Goal: Check status: Check status

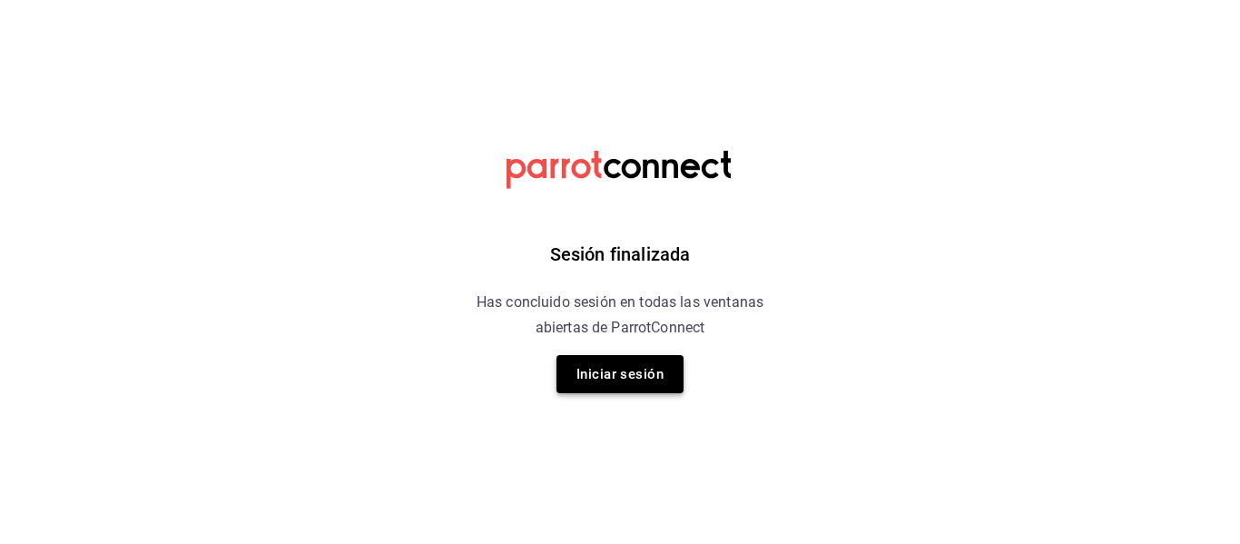
click at [632, 389] on button "Iniciar sesión" at bounding box center [619, 374] width 127 height 38
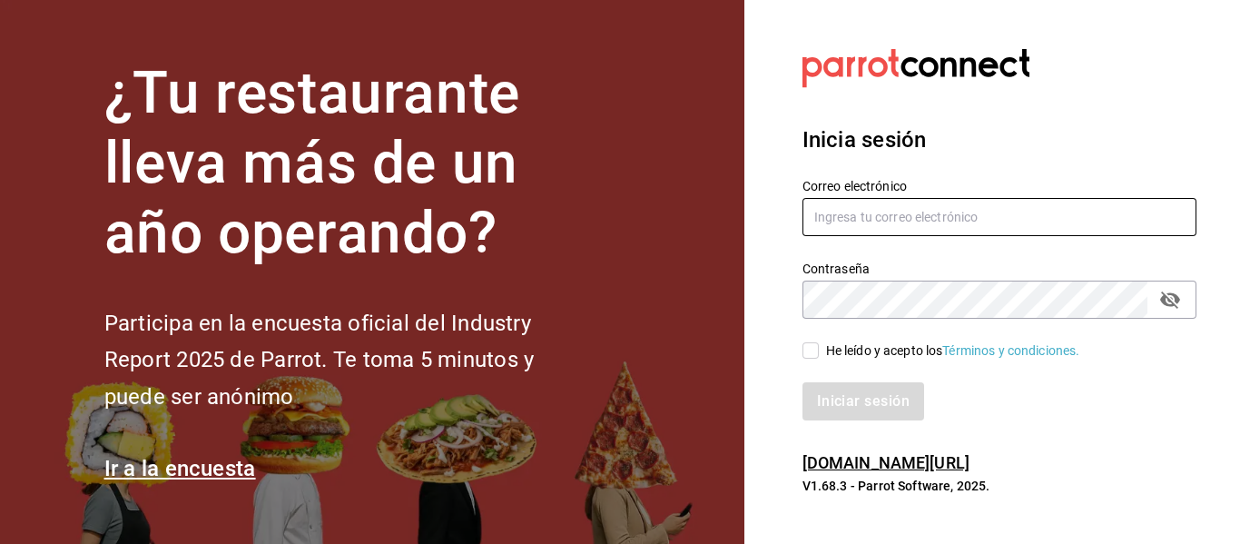
type input "[PERSON_NAME][EMAIL_ADDRESS][PERSON_NAME][DOMAIN_NAME]"
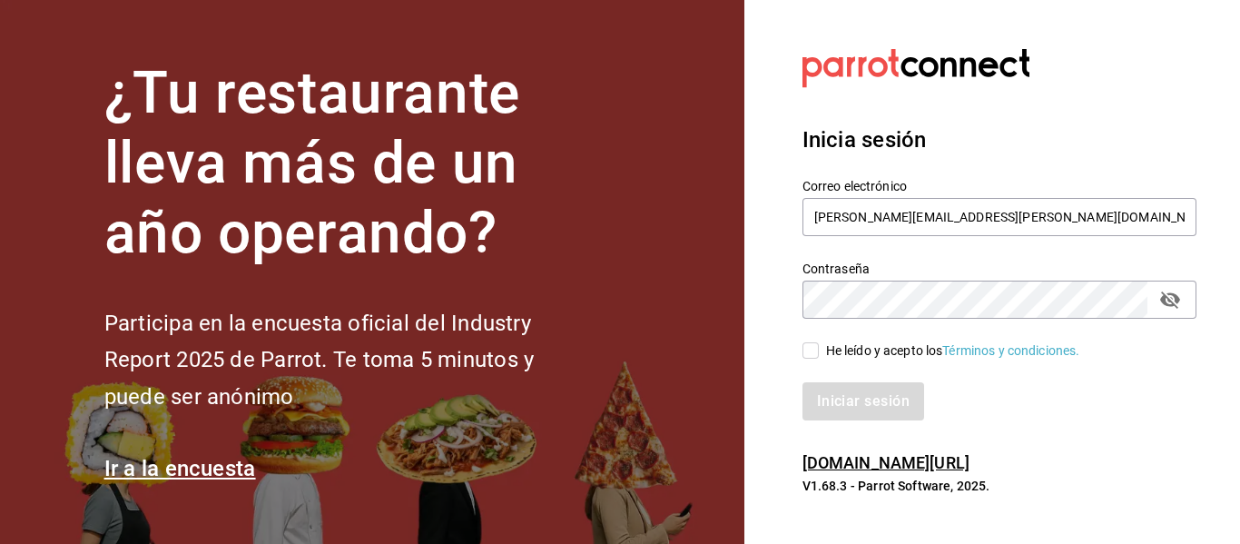
click at [804, 352] on input "He leído y acepto los Términos y condiciones." at bounding box center [810, 350] width 16 height 16
checkbox input "true"
click at [858, 407] on button "Iniciar sesión" at bounding box center [863, 401] width 123 height 38
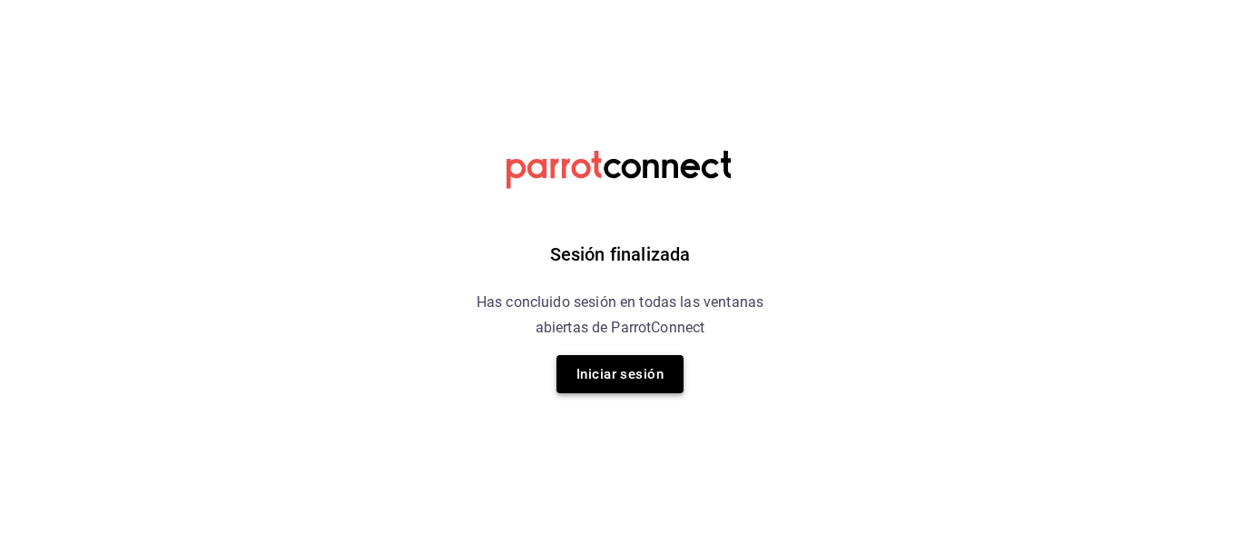
click at [641, 385] on button "Iniciar sesión" at bounding box center [619, 374] width 127 height 38
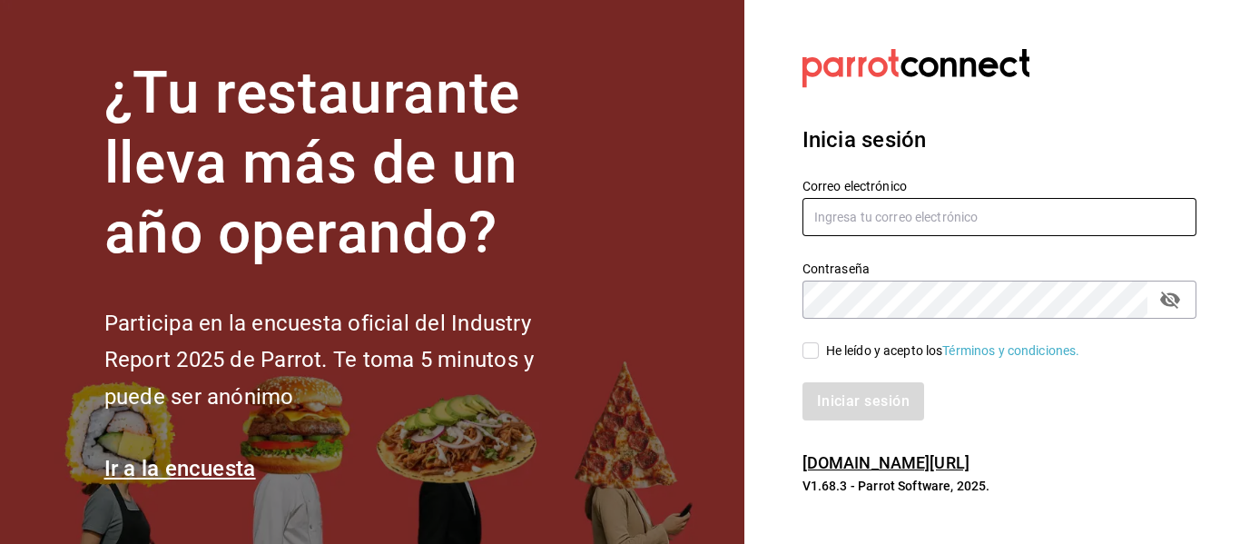
type input "luis.sandoval@grupocosteno.com"
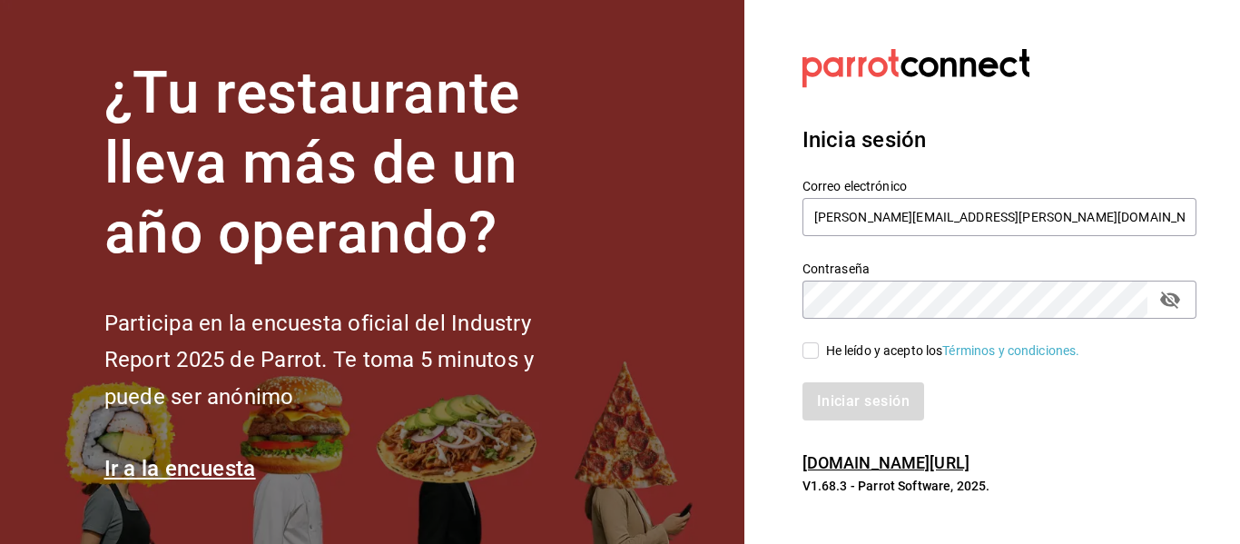
click at [812, 351] on input "He leído y acepto los Términos y condiciones." at bounding box center [810, 350] width 16 height 16
checkbox input "true"
click at [843, 395] on button "Iniciar sesión" at bounding box center [863, 401] width 123 height 38
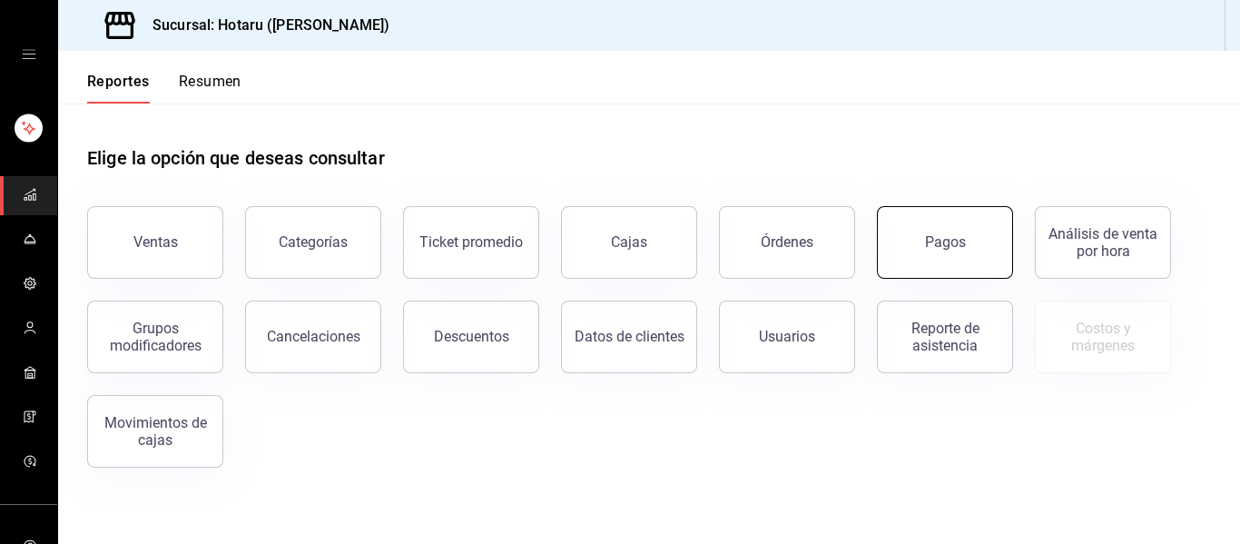
click at [897, 255] on button "Pagos" at bounding box center [945, 242] width 136 height 73
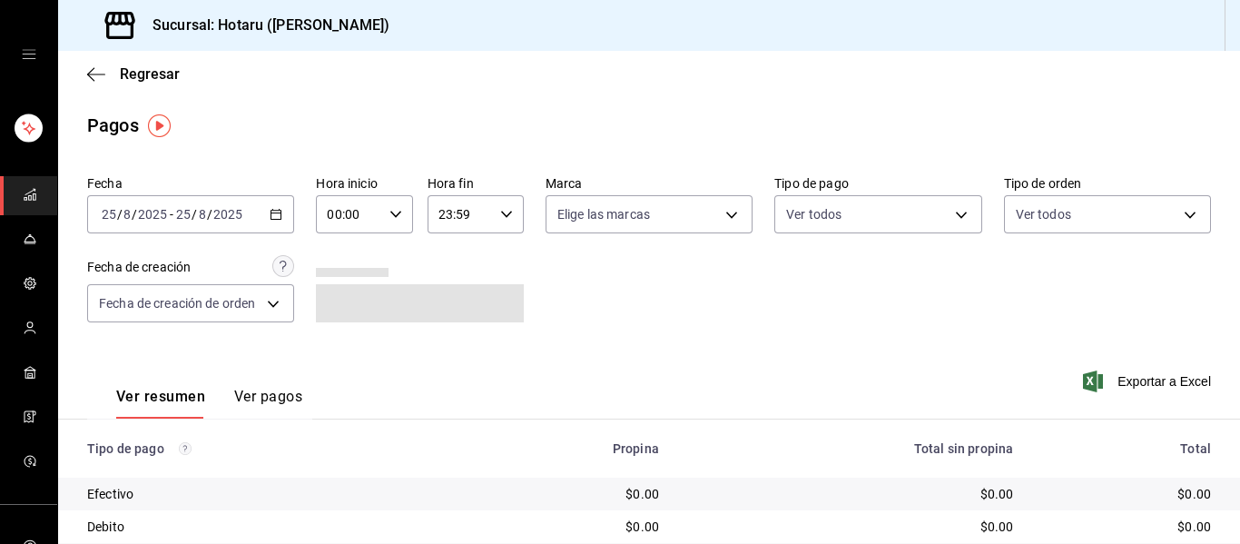
click at [273, 208] on icon "button" at bounding box center [276, 214] width 13 height 13
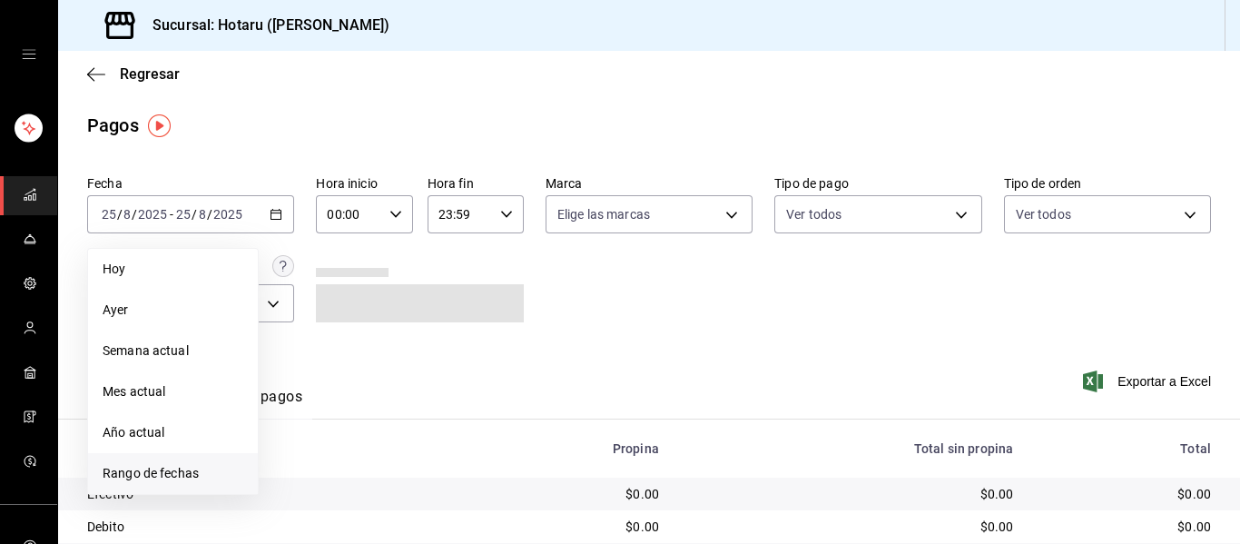
click at [185, 476] on span "Rango de fechas" at bounding box center [173, 473] width 141 height 19
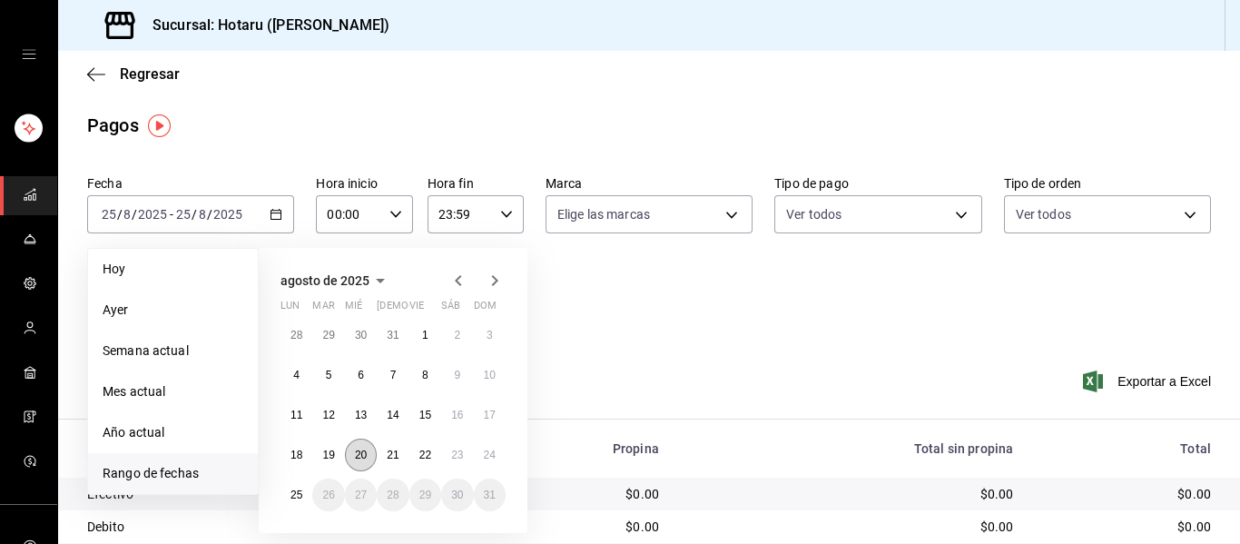
click at [359, 459] on abbr "20" at bounding box center [361, 454] width 12 height 13
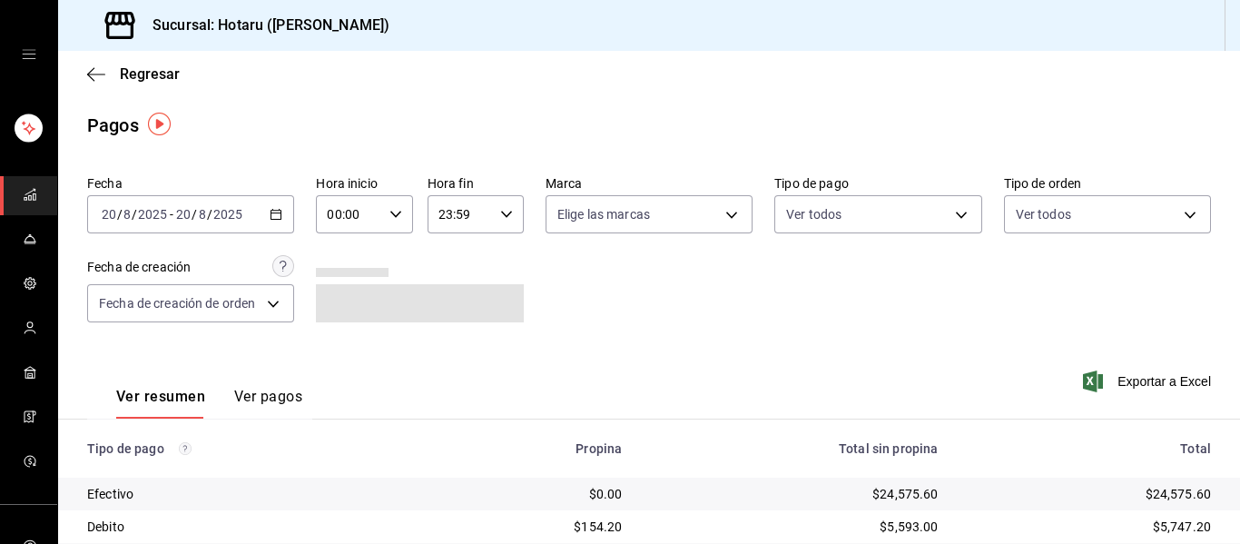
scroll to position [290, 0]
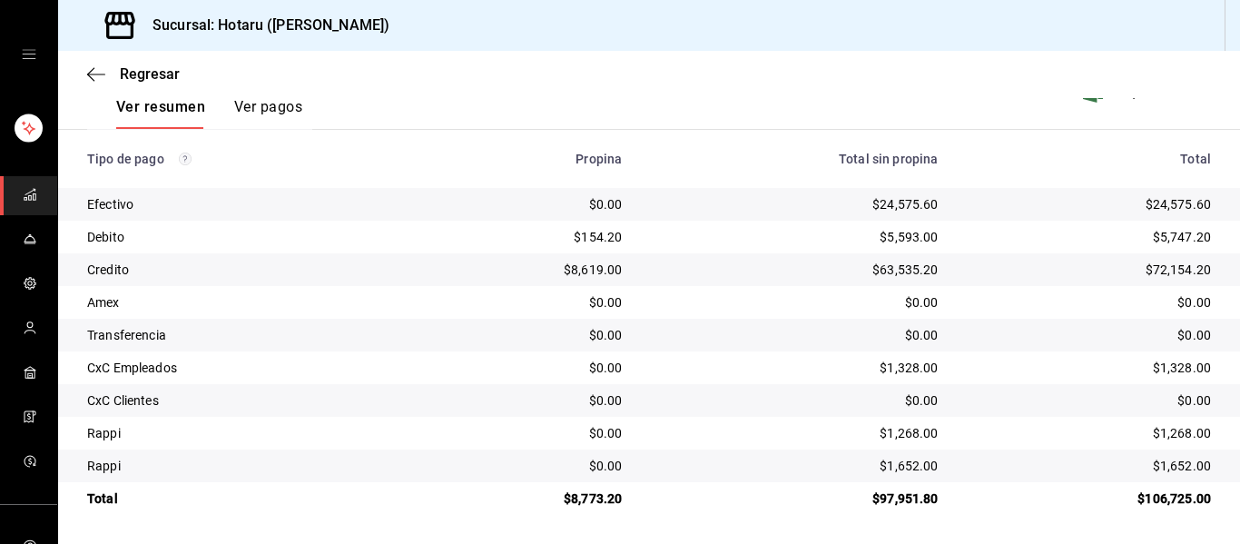
click at [276, 98] on button "Ver pagos" at bounding box center [268, 113] width 68 height 31
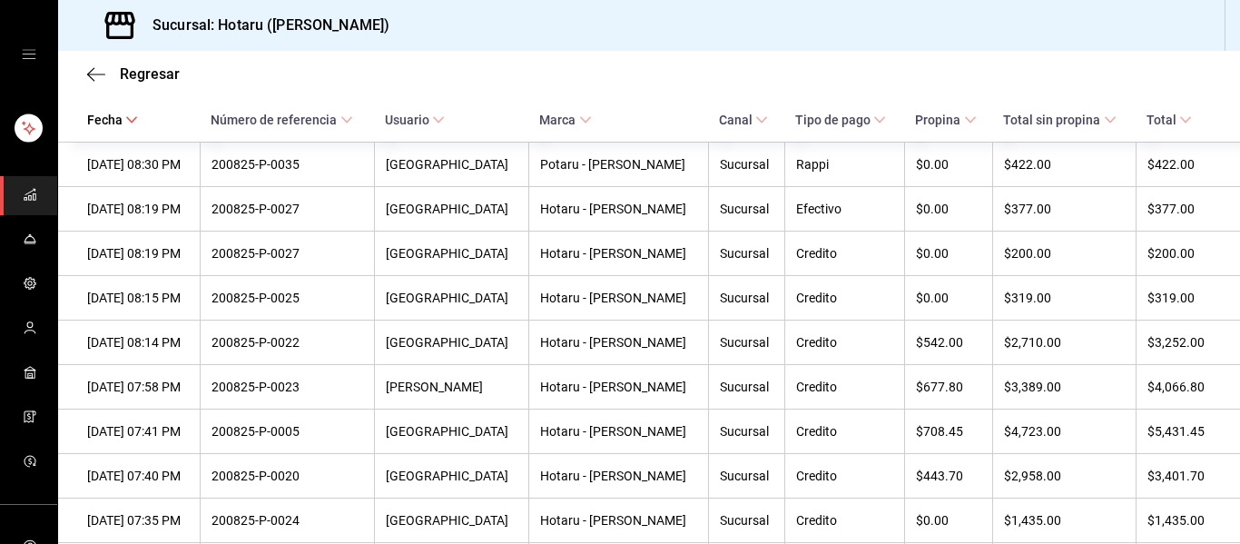
scroll to position [1285, 0]
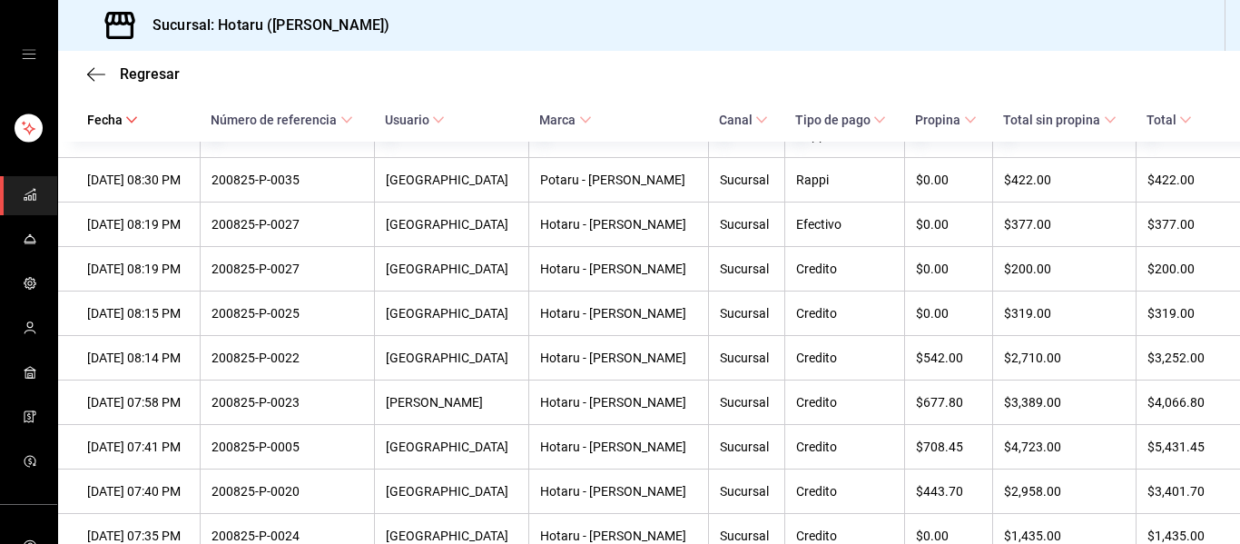
click at [873, 116] on icon at bounding box center [879, 119] width 13 height 13
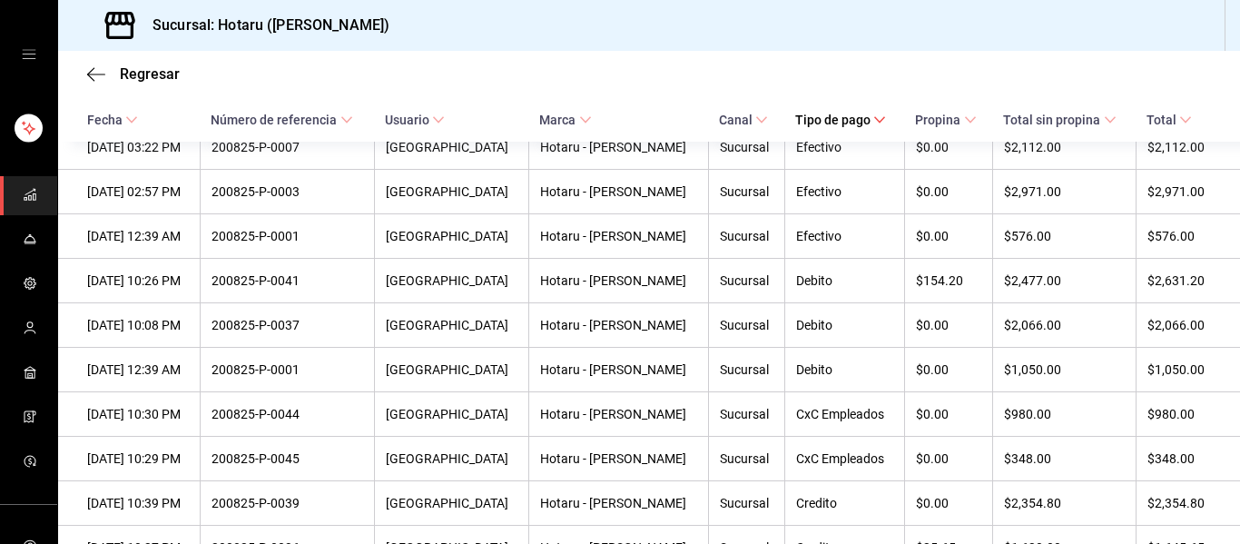
scroll to position [996, 0]
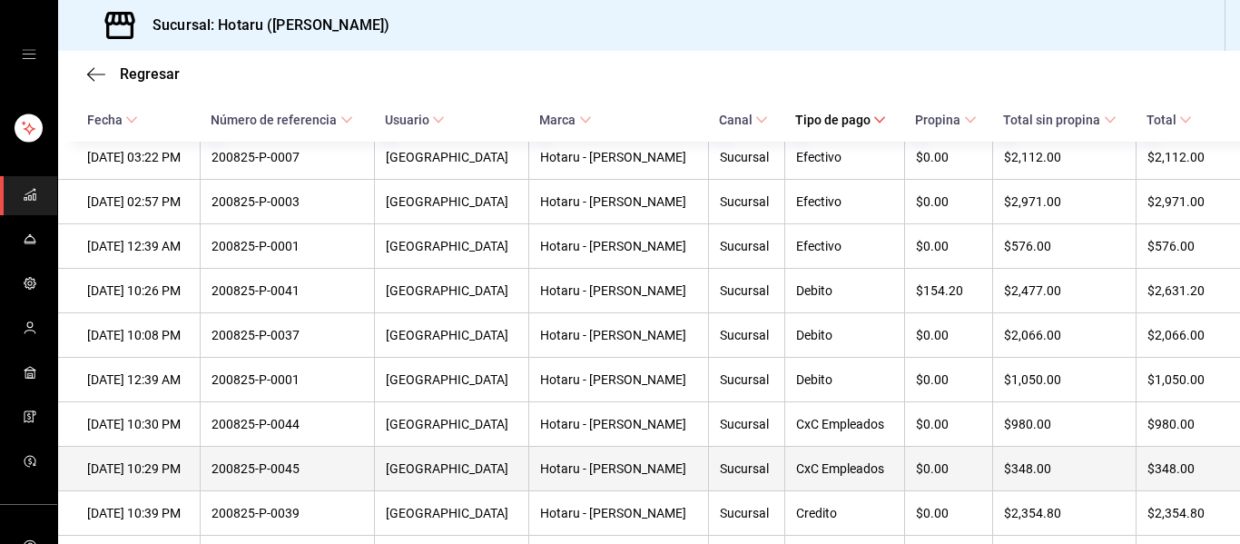
click at [1014, 476] on div "$348.00" at bounding box center [1064, 468] width 121 height 15
click at [287, 476] on div "200825-P-0045" at bounding box center [288, 468] width 152 height 15
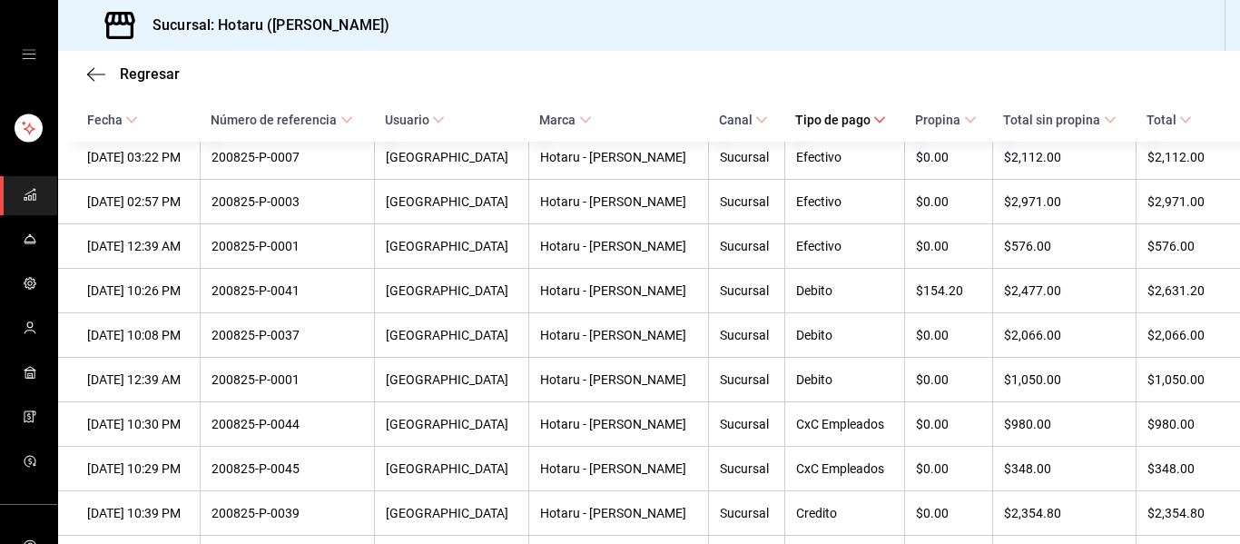
click at [33, 194] on rect "mailbox folders" at bounding box center [34, 197] width 3 height 6
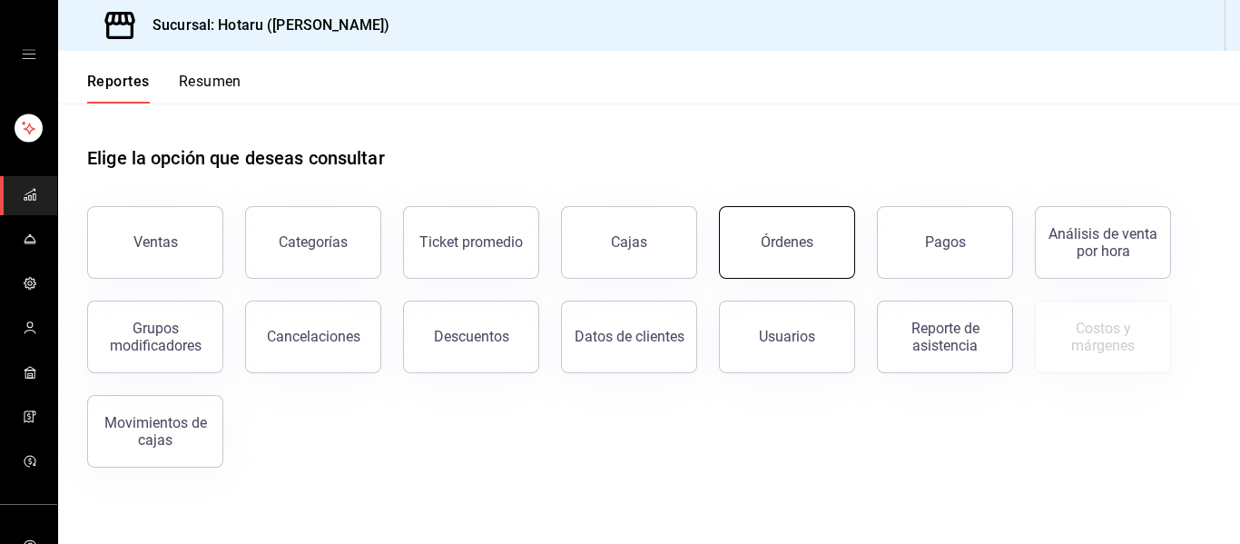
click at [808, 256] on button "Órdenes" at bounding box center [787, 242] width 136 height 73
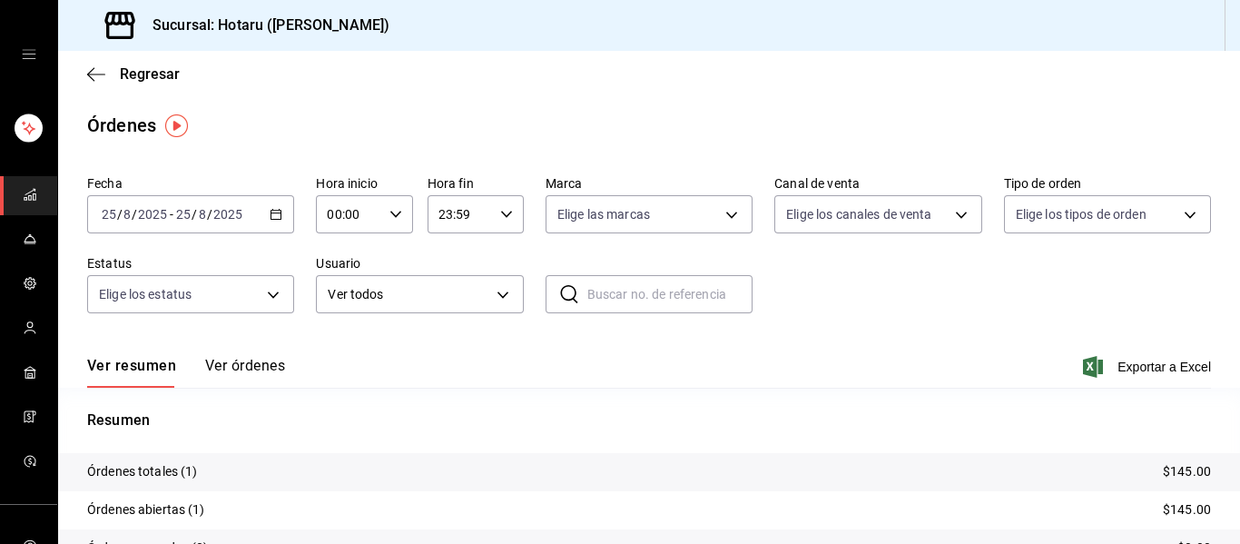
click at [273, 212] on icon "button" at bounding box center [276, 214] width 13 height 13
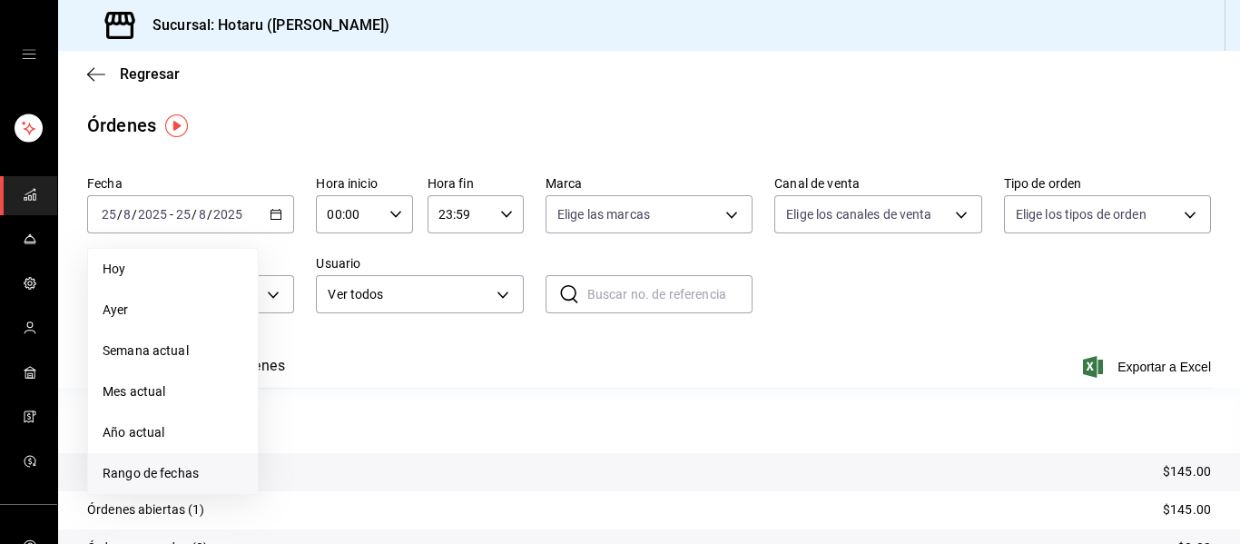
click at [163, 473] on span "Rango de fechas" at bounding box center [173, 473] width 141 height 19
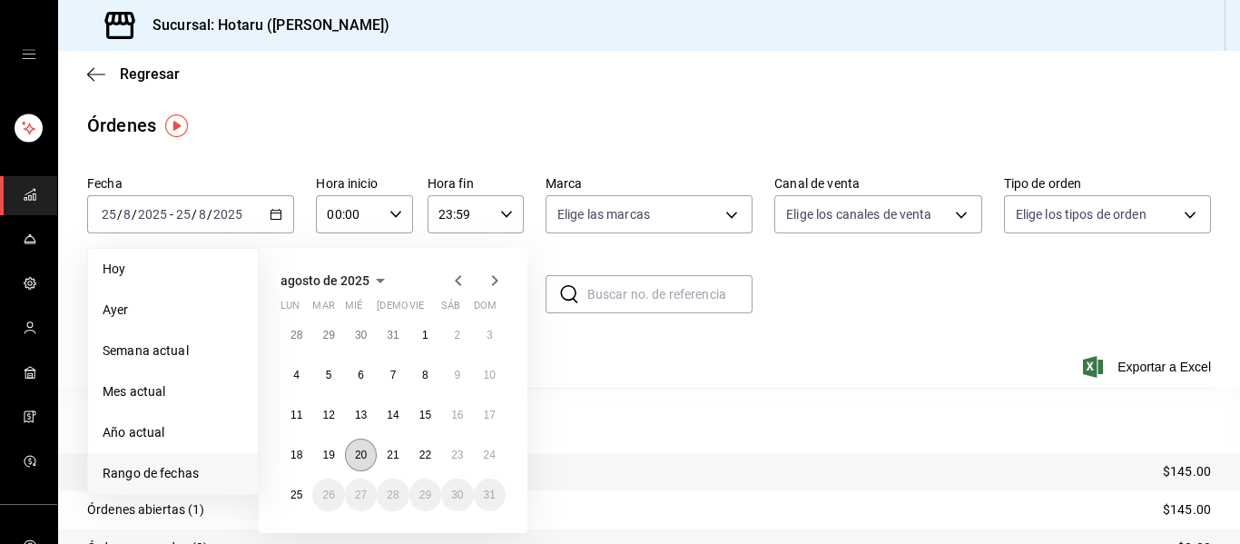
click at [355, 458] on abbr "20" at bounding box center [361, 454] width 12 height 13
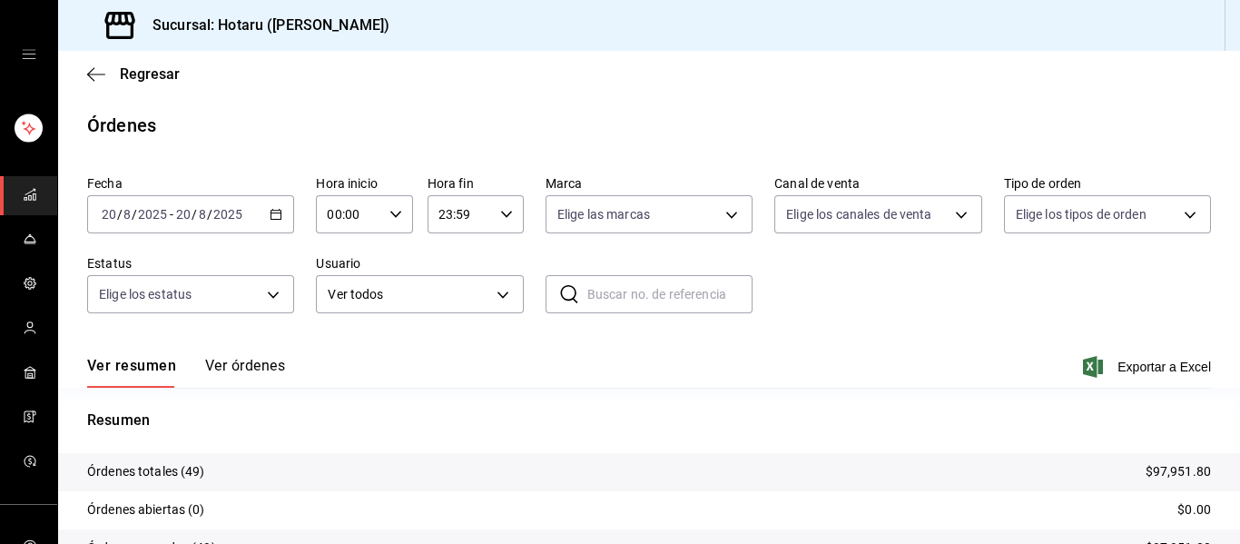
scroll to position [169, 0]
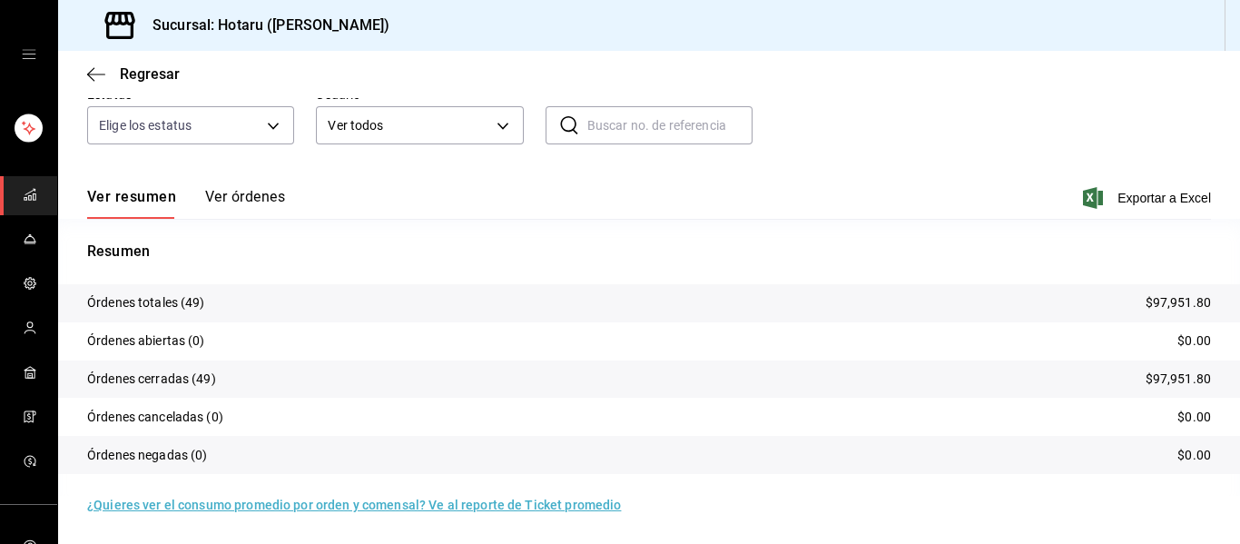
click at [264, 201] on button "Ver órdenes" at bounding box center [245, 203] width 80 height 31
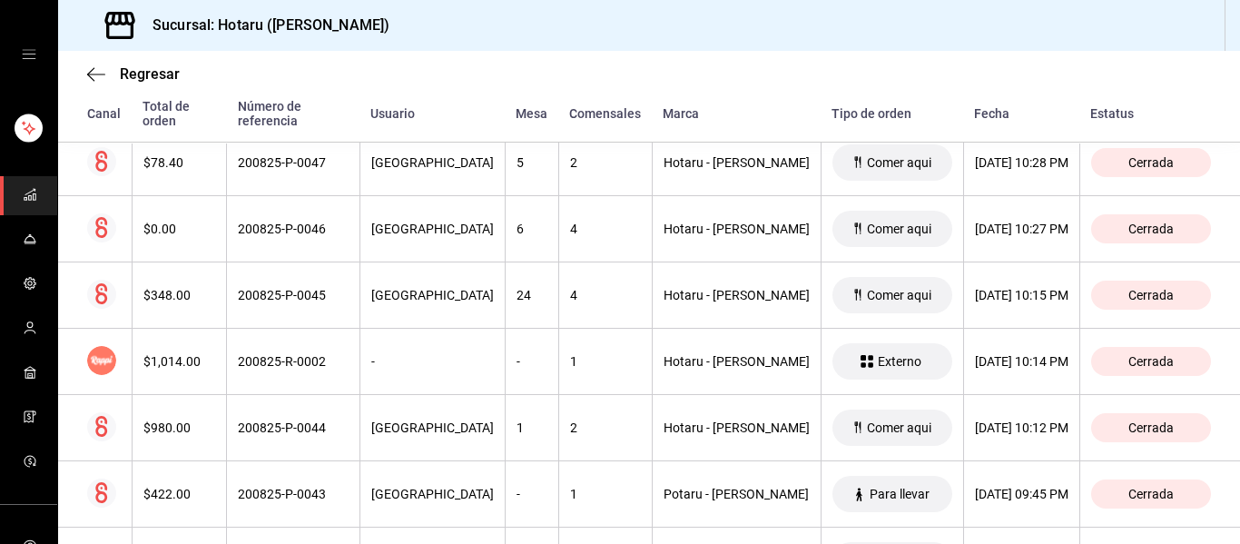
scroll to position [357, 0]
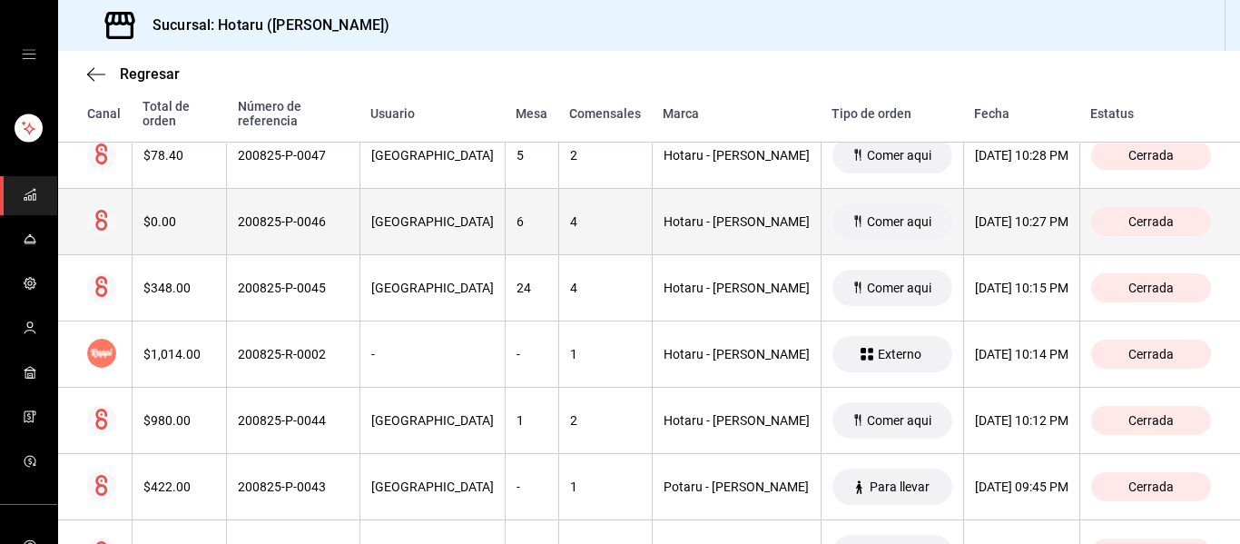
click at [1137, 214] on span "Cerrada" at bounding box center [1151, 221] width 60 height 15
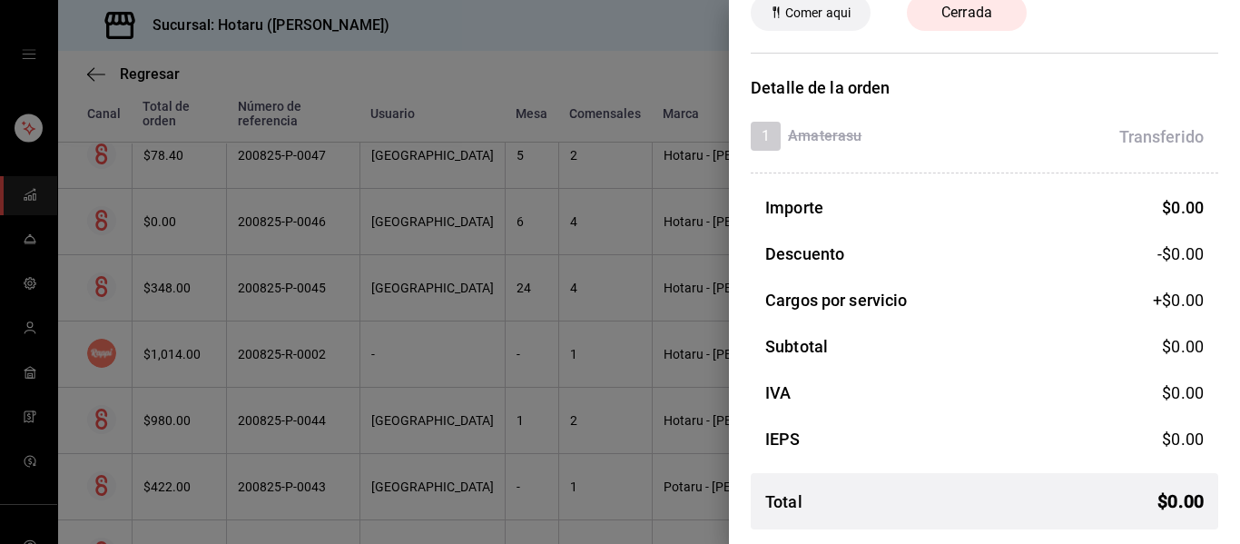
scroll to position [0, 0]
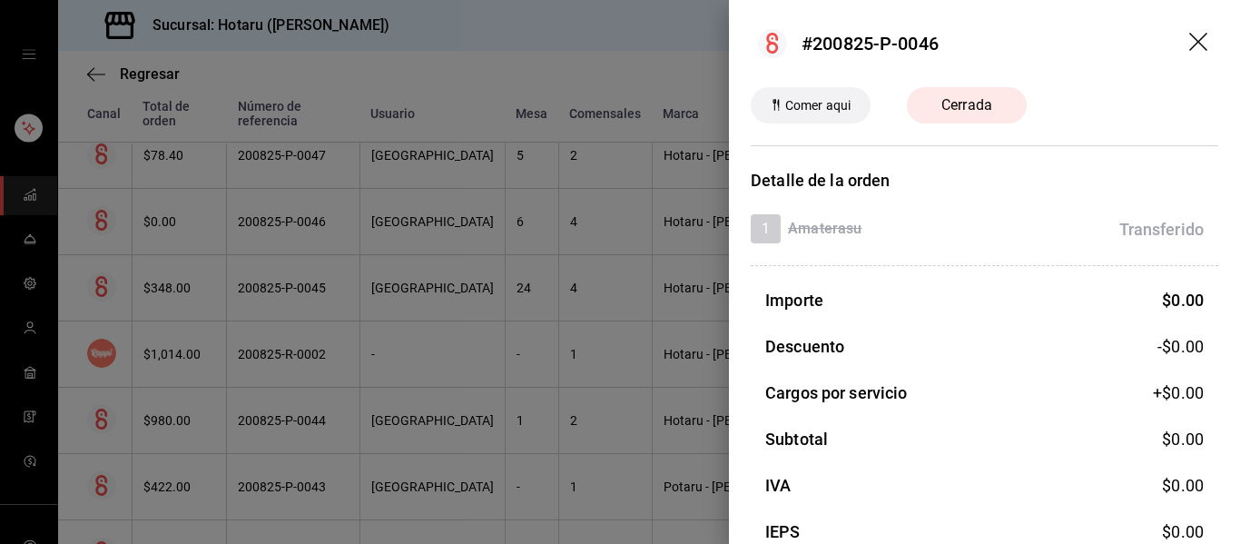
click at [479, 192] on div at bounding box center [620, 272] width 1240 height 544
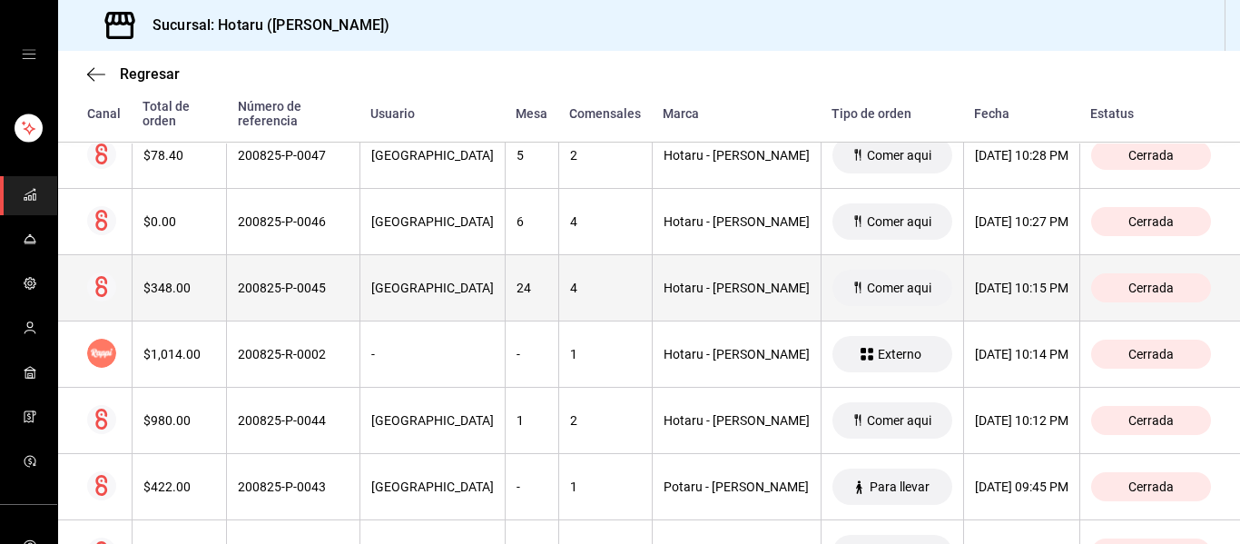
click at [296, 281] on div "200825-P-0045" at bounding box center [293, 288] width 111 height 15
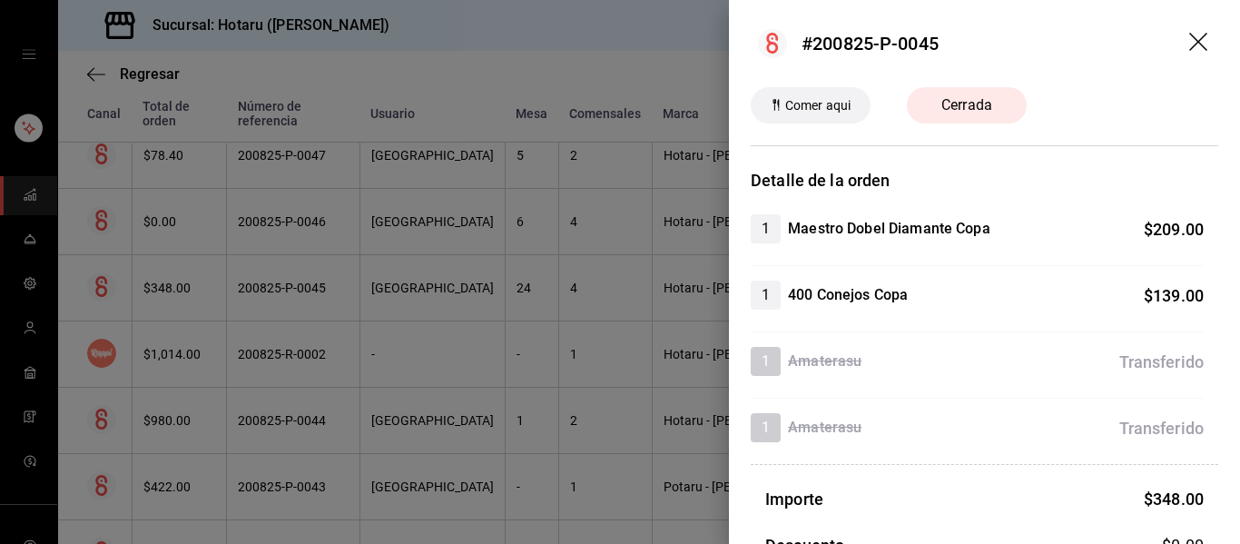
click at [1189, 59] on header "#200825-P-0045" at bounding box center [984, 43] width 511 height 87
click at [1189, 44] on icon "drag" at bounding box center [1200, 44] width 22 height 22
